Goal: Task Accomplishment & Management: Manage account settings

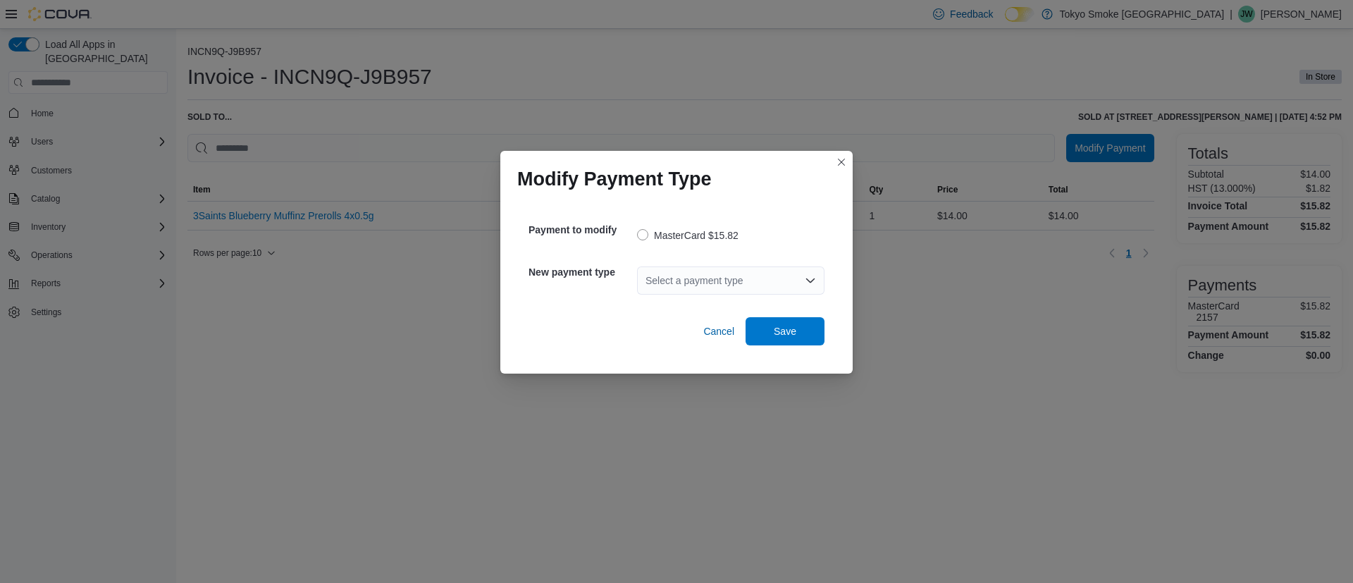
click at [716, 279] on div "Select a payment type" at bounding box center [730, 280] width 187 height 28
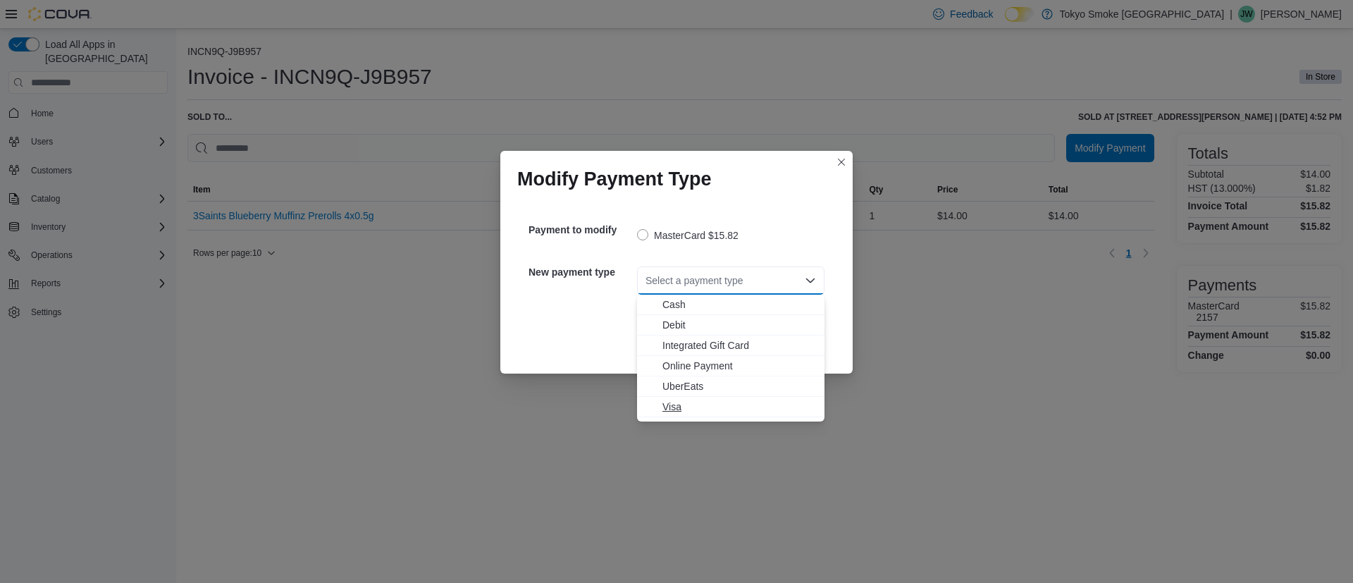
click at [701, 402] on span "Visa" at bounding box center [739, 407] width 154 height 14
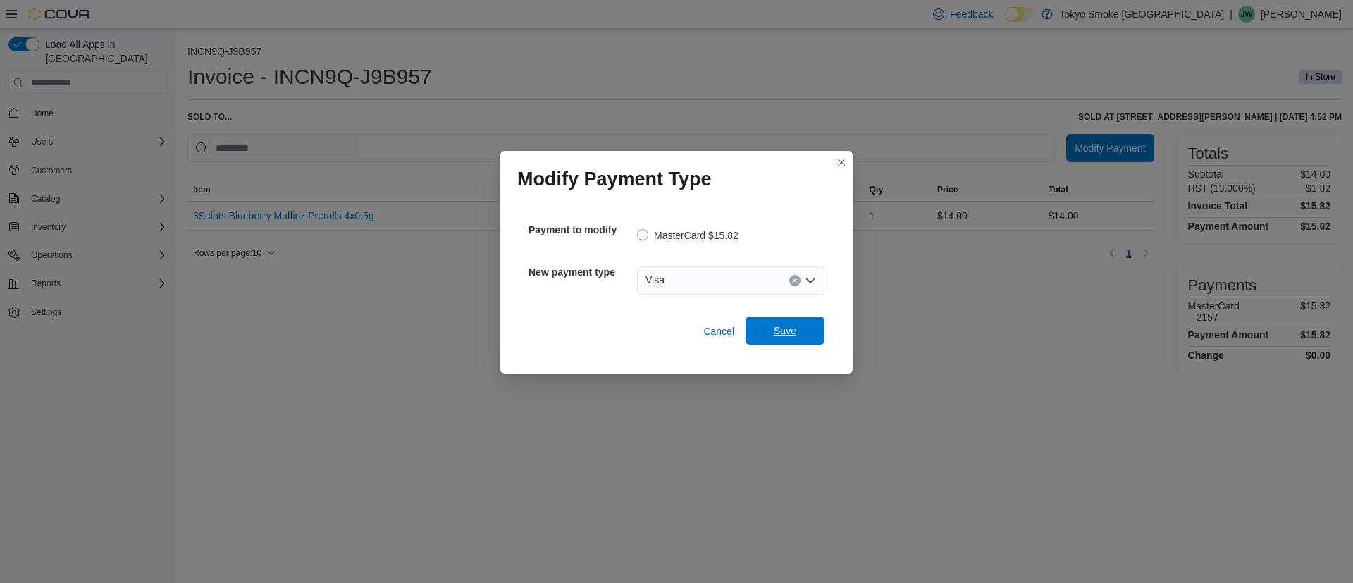
click at [779, 333] on span "Save" at bounding box center [785, 330] width 23 height 14
click at [712, 283] on div "Select a payment type" at bounding box center [730, 280] width 187 height 28
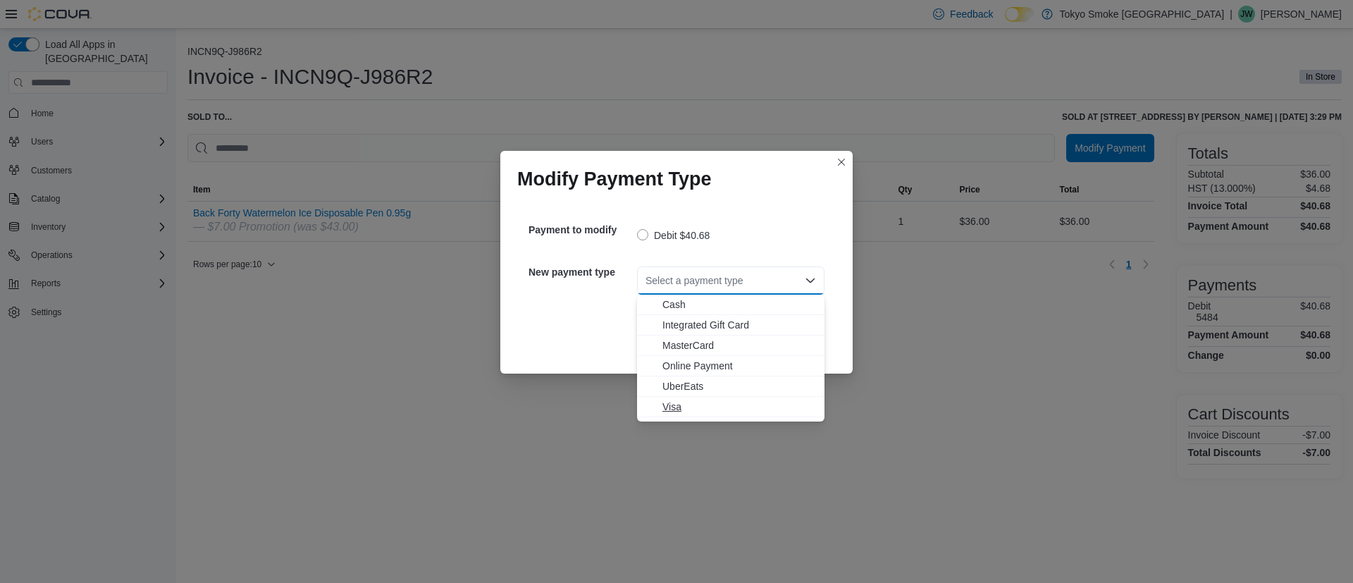
click at [693, 411] on span "Visa" at bounding box center [739, 407] width 154 height 14
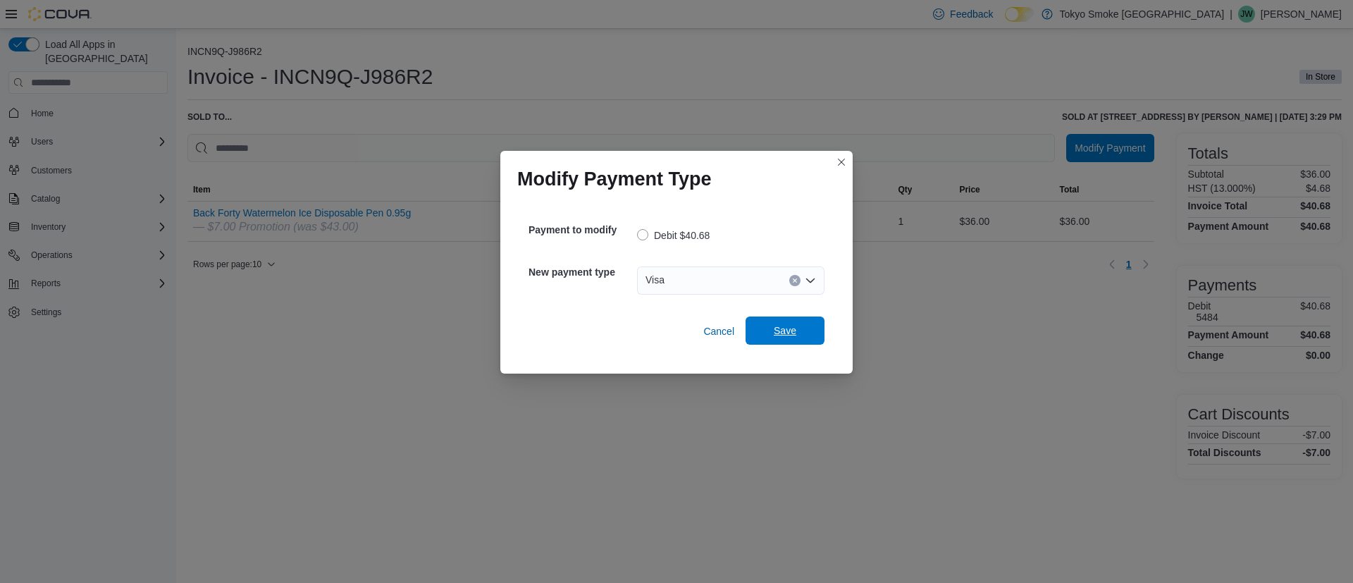
click at [797, 329] on span "Save" at bounding box center [785, 330] width 62 height 28
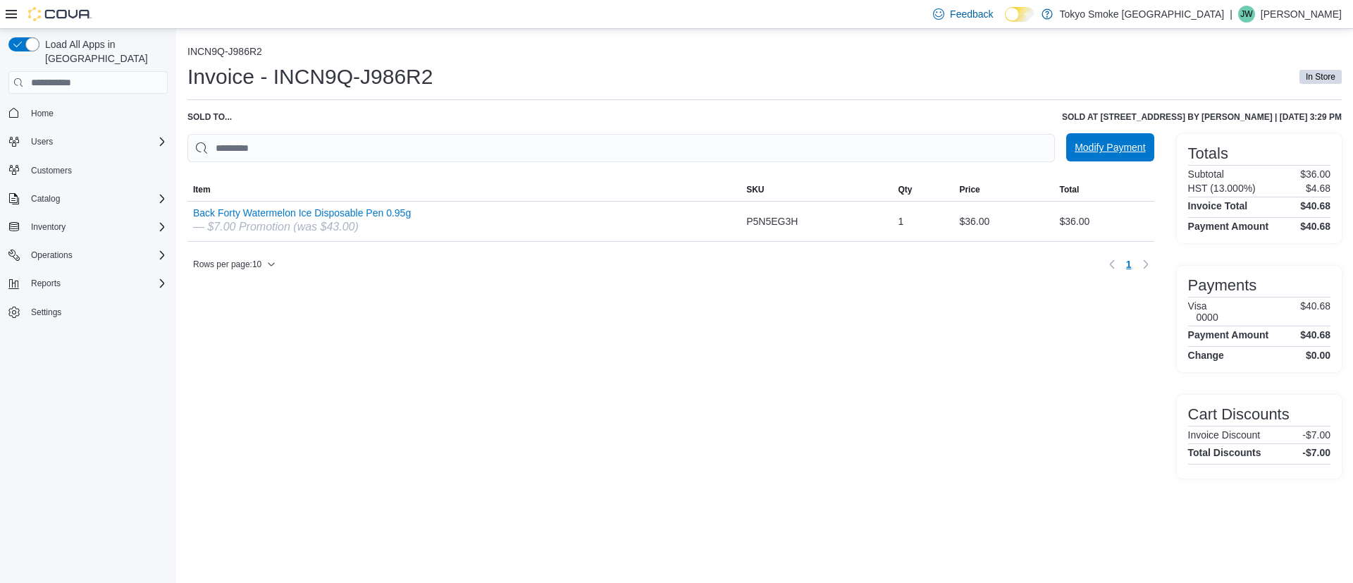
click at [1090, 150] on span "Modify Payment" at bounding box center [1110, 147] width 70 height 14
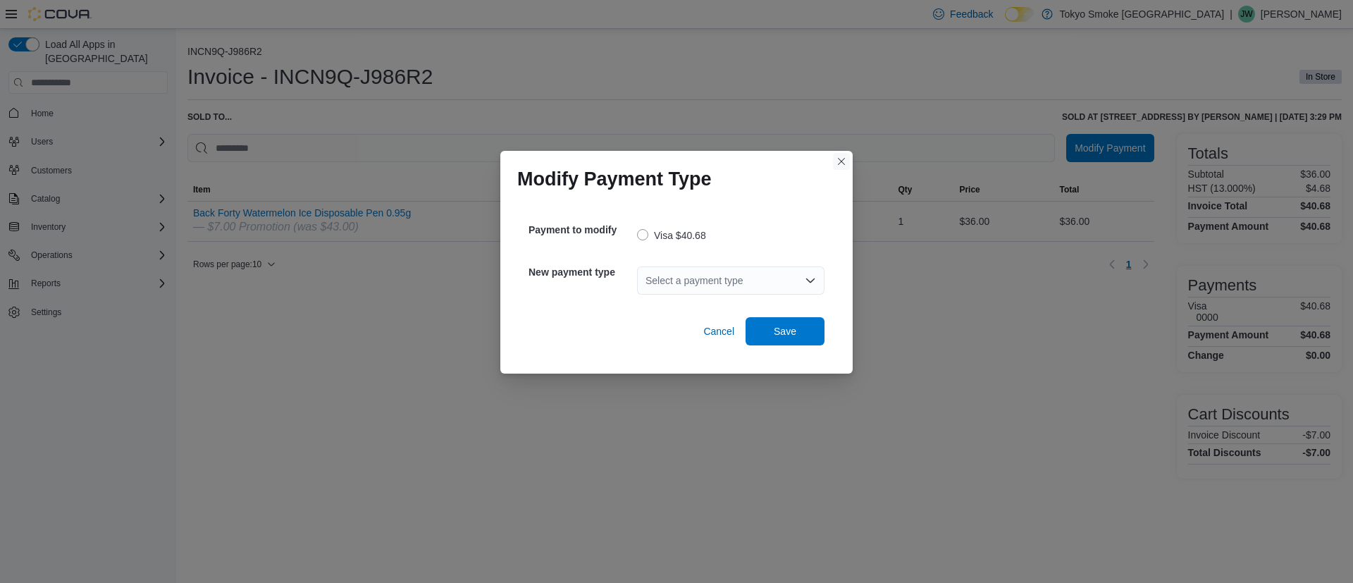
click at [836, 159] on button "Closes this modal window" at bounding box center [841, 161] width 17 height 17
click at [767, 273] on div "Select a payment type" at bounding box center [730, 280] width 187 height 28
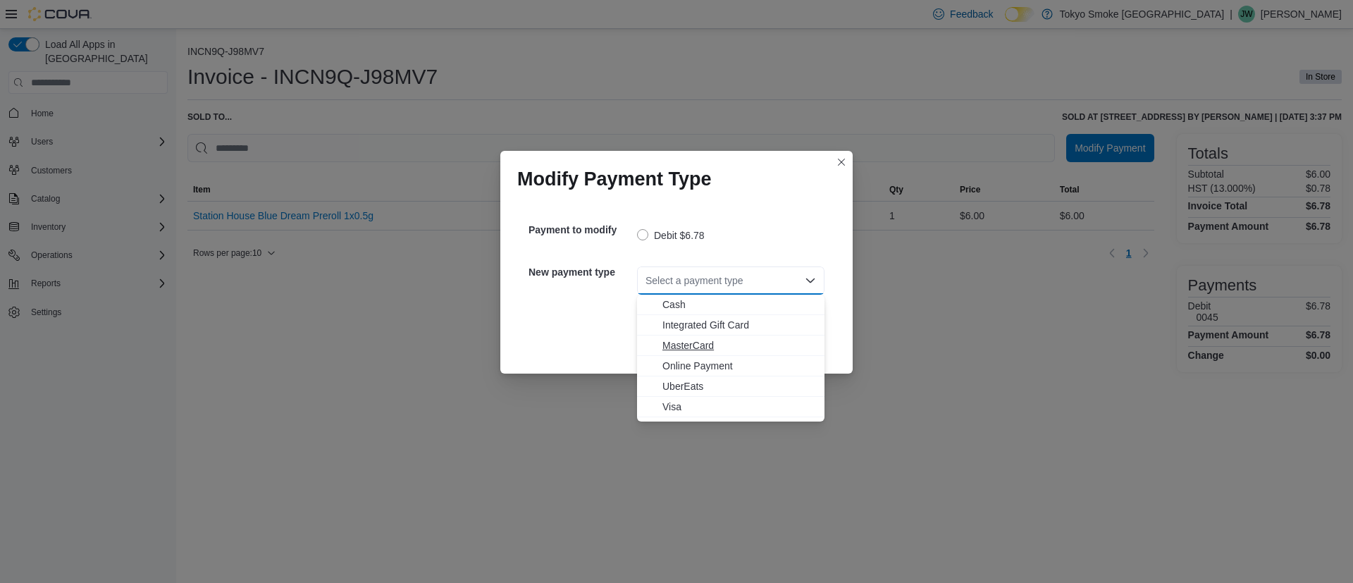
click at [721, 348] on span "MasterCard" at bounding box center [739, 345] width 154 height 14
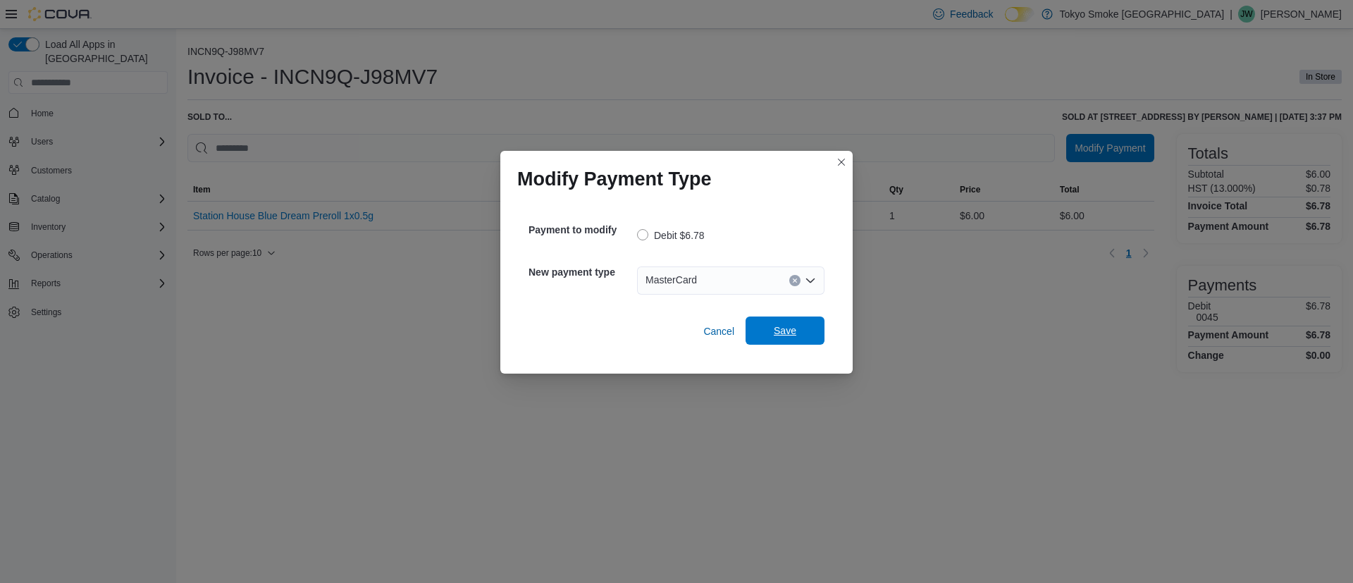
click at [778, 338] on span "Save" at bounding box center [785, 330] width 62 height 28
click at [753, 276] on div "Select a payment type" at bounding box center [730, 280] width 187 height 28
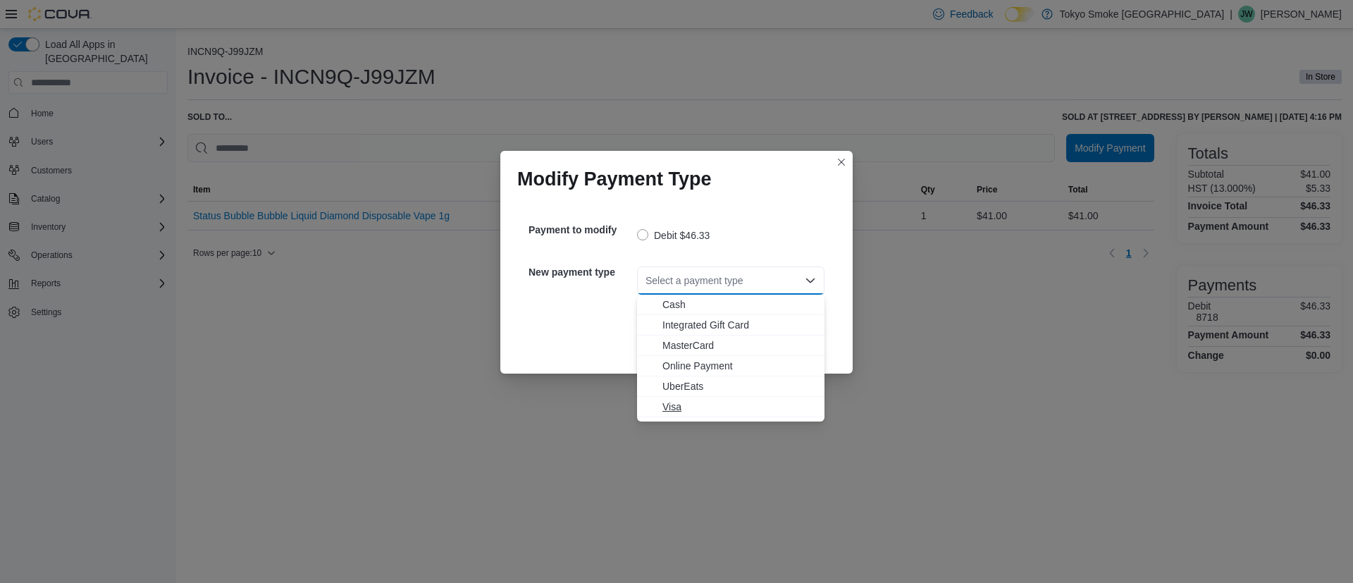
click at [700, 404] on span "Visa" at bounding box center [739, 407] width 154 height 14
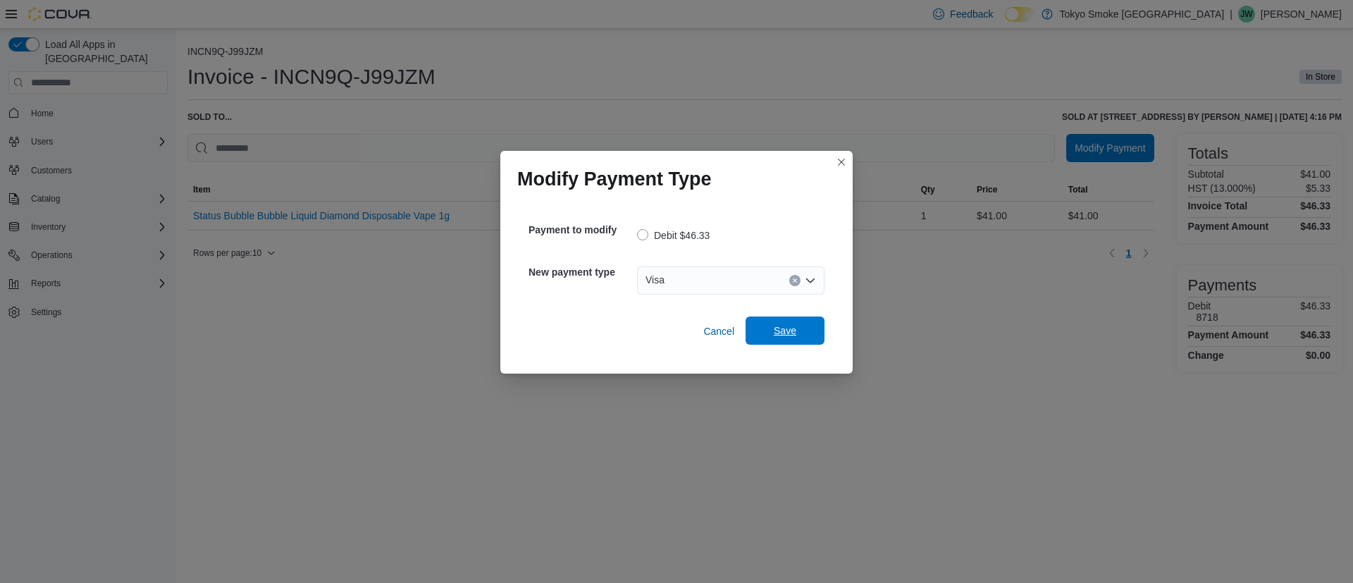
click at [808, 333] on span "Save" at bounding box center [785, 330] width 62 height 28
click at [729, 284] on div "Select a payment type" at bounding box center [730, 280] width 187 height 28
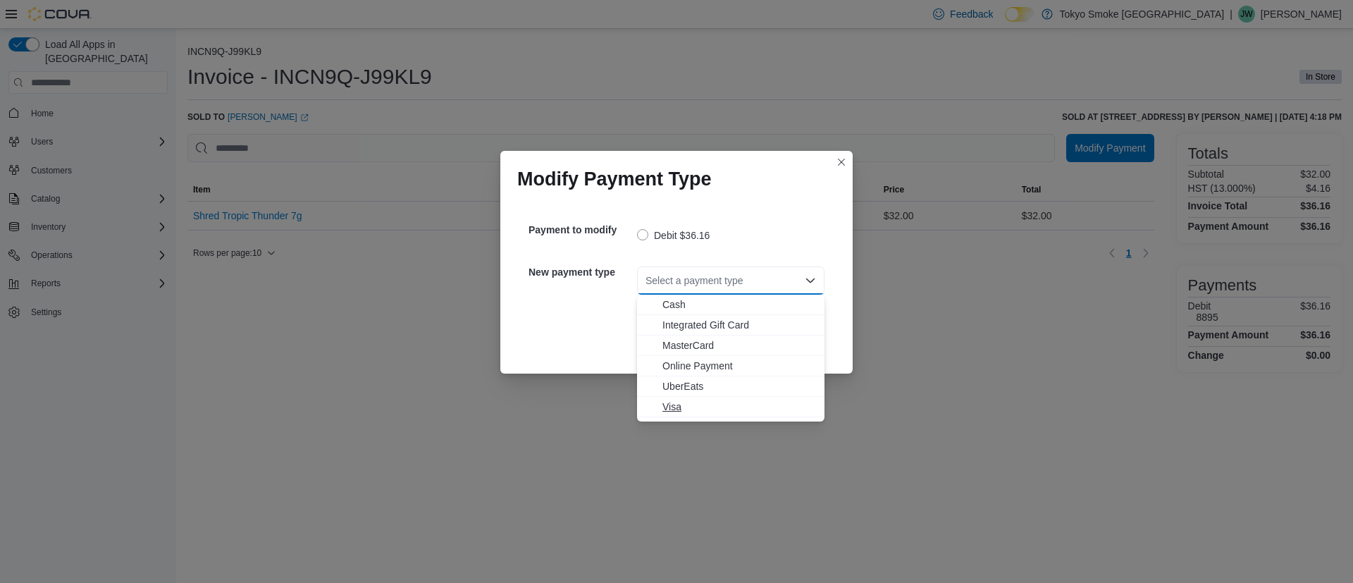
click at [710, 402] on span "Visa" at bounding box center [739, 407] width 154 height 14
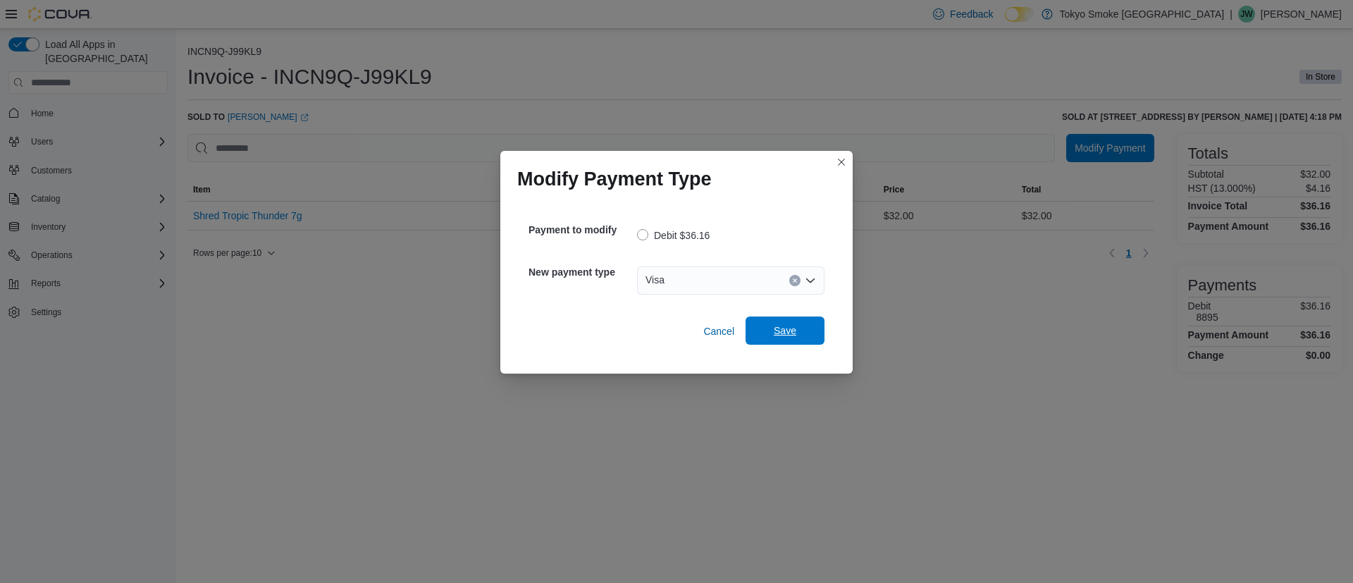
click at [765, 338] on span "Save" at bounding box center [785, 330] width 62 height 28
